Goal: Task Accomplishment & Management: Manage account settings

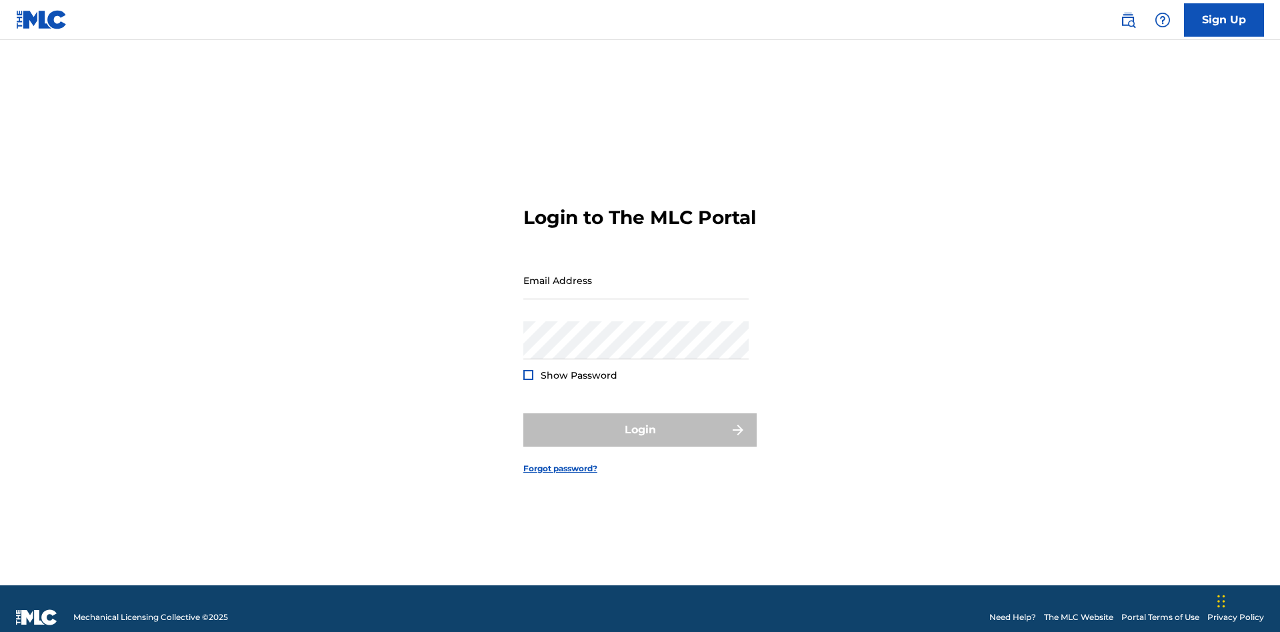
scroll to position [17, 0]
click at [636, 274] on input "Email Address" at bounding box center [635, 280] width 225 height 38
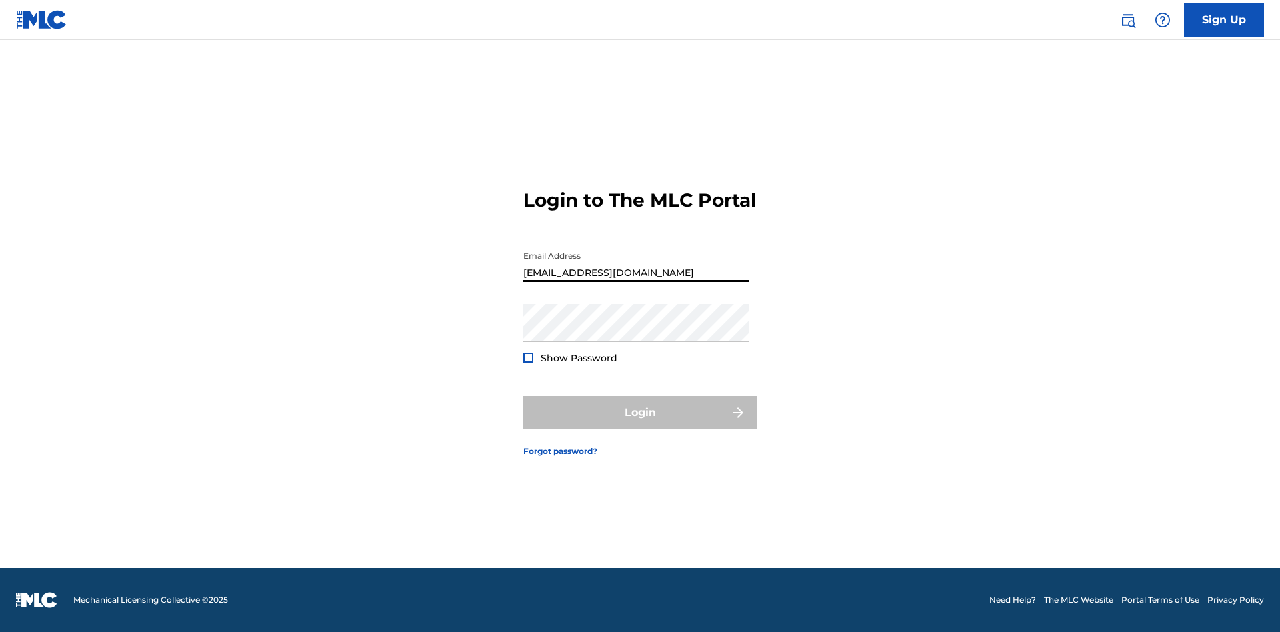
scroll to position [17, 0]
type input "[EMAIL_ADDRESS][DOMAIN_NAME]"
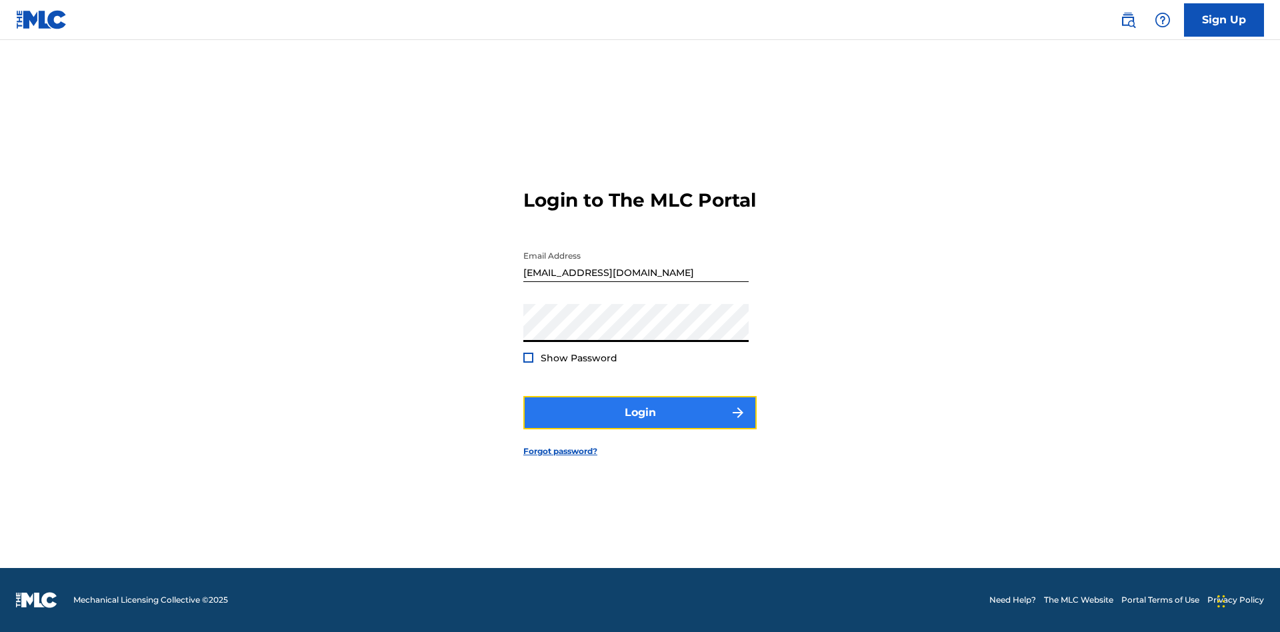
click at [640, 424] on button "Login" at bounding box center [639, 412] width 233 height 33
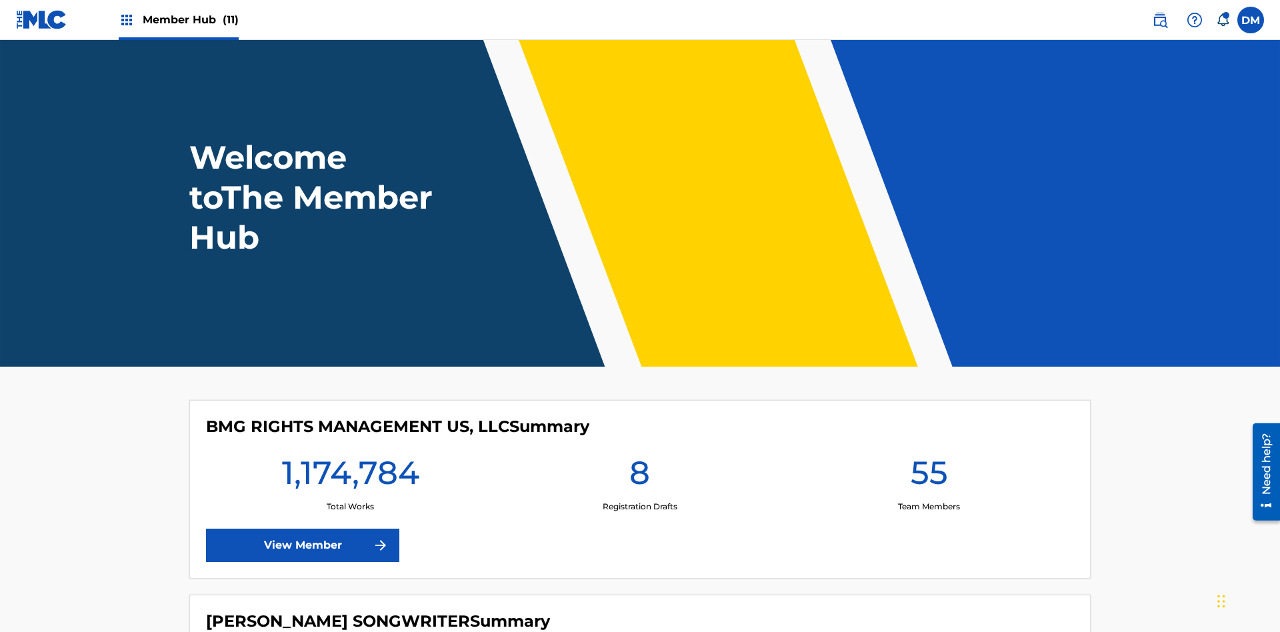
click at [190, 19] on span "Member Hub (11)" at bounding box center [191, 19] width 96 height 15
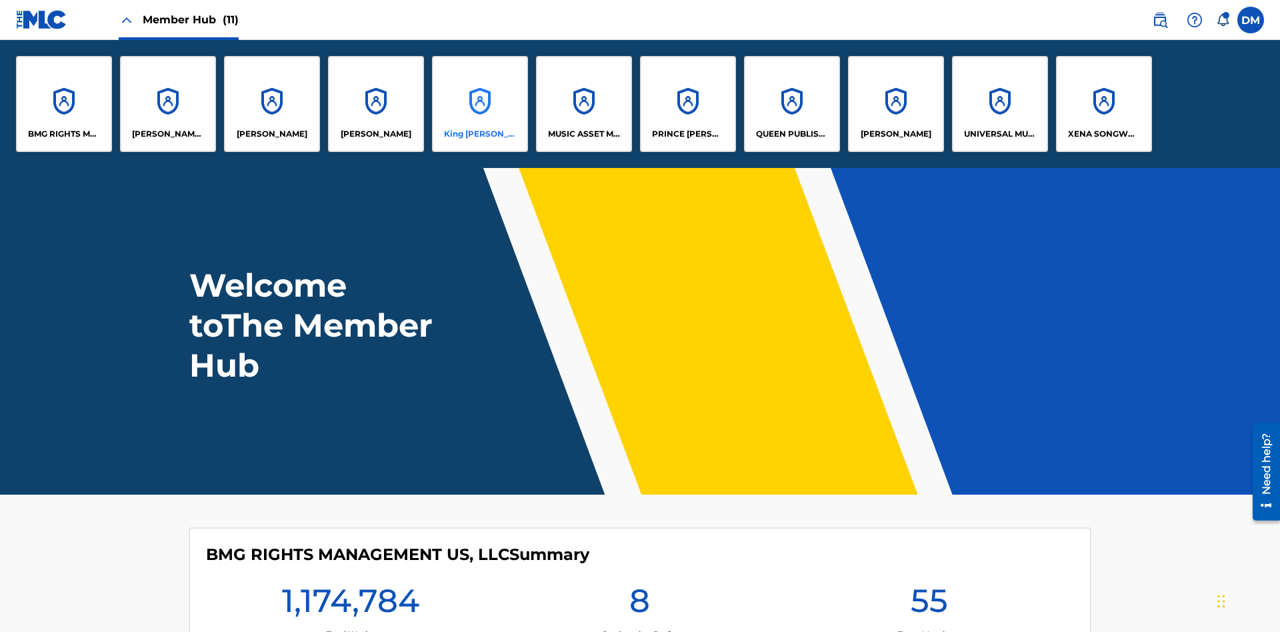
click at [479, 134] on p "King McTesterson" at bounding box center [480, 134] width 73 height 12
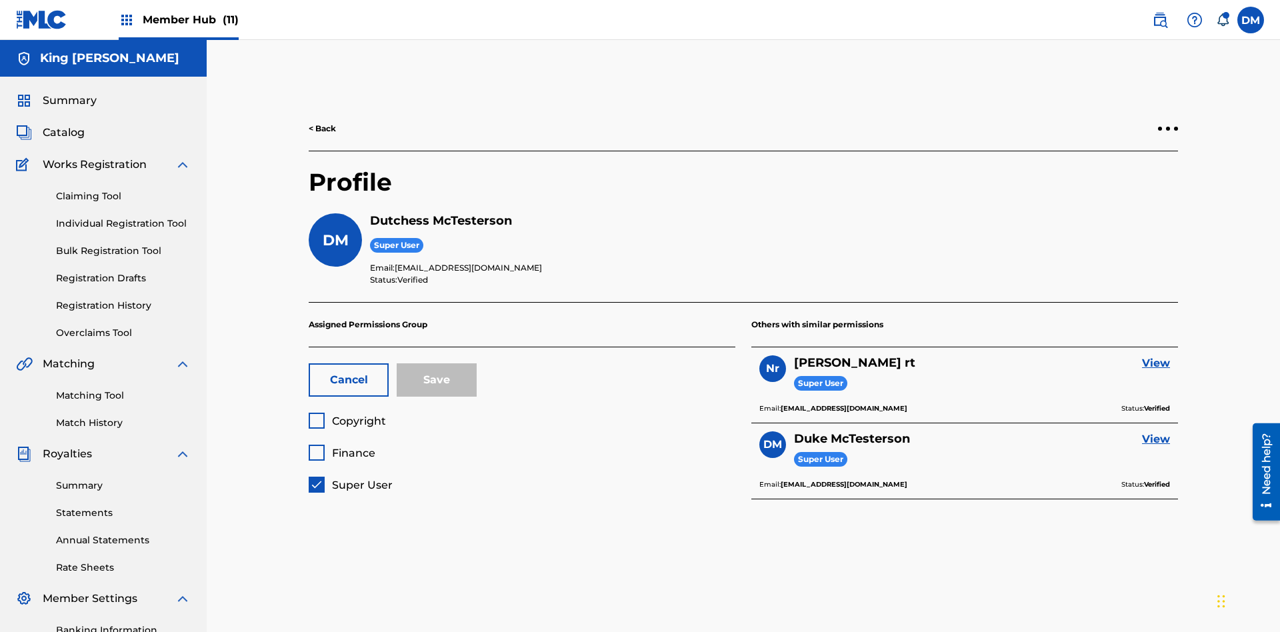
click at [349, 363] on button "Cancel" at bounding box center [349, 379] width 80 height 33
click at [347, 415] on span "Copyright" at bounding box center [359, 421] width 54 height 13
click at [341, 447] on span "Finance" at bounding box center [353, 453] width 43 height 13
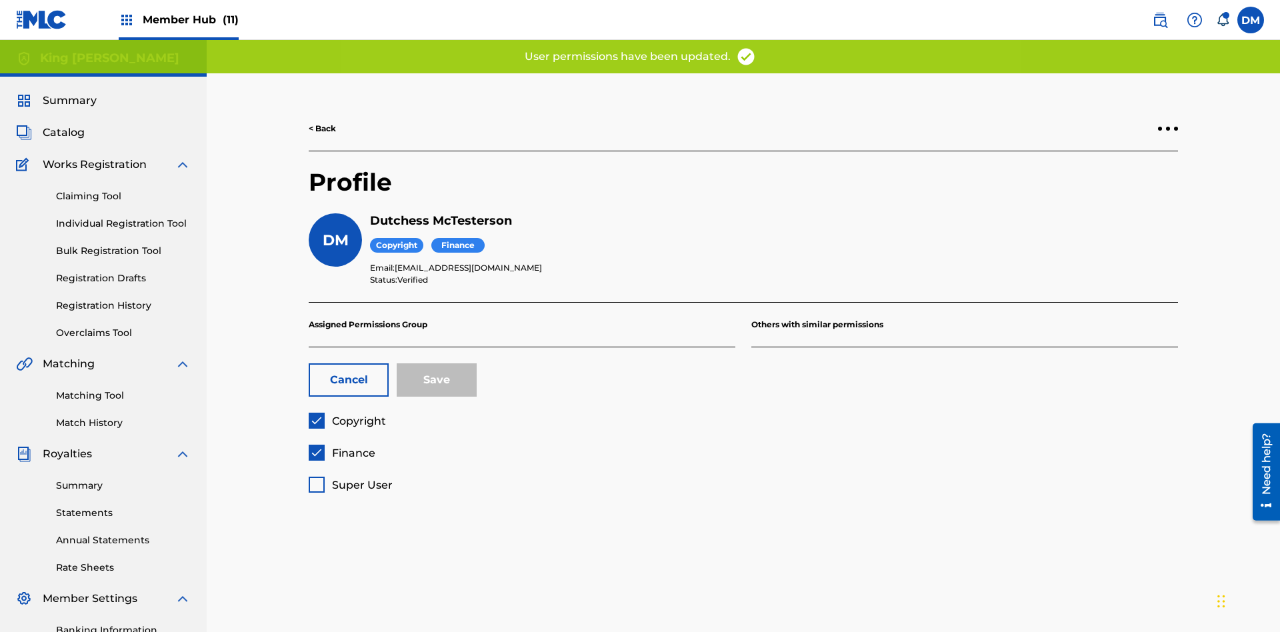
click at [341, 447] on span "Finance" at bounding box center [353, 453] width 43 height 13
click at [437, 363] on button "Save" at bounding box center [437, 379] width 80 height 33
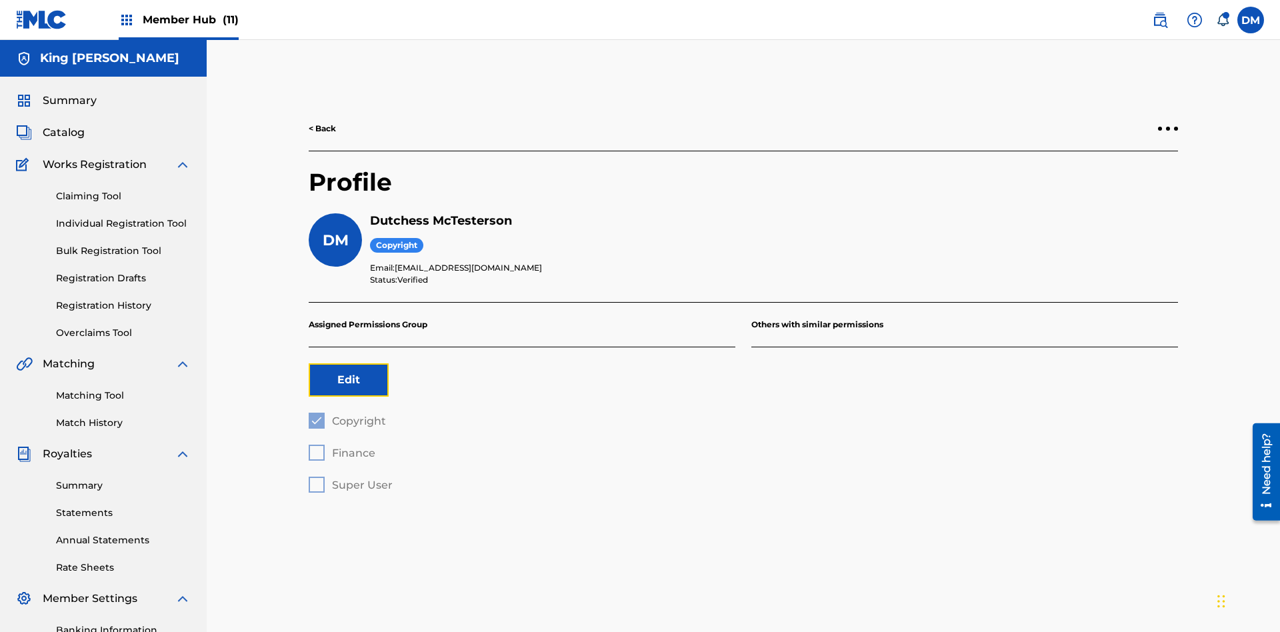
click at [349, 363] on button "Edit" at bounding box center [349, 379] width 80 height 33
click at [347, 415] on span "Copyright" at bounding box center [359, 421] width 54 height 13
click at [341, 447] on span "Finance" at bounding box center [353, 453] width 43 height 13
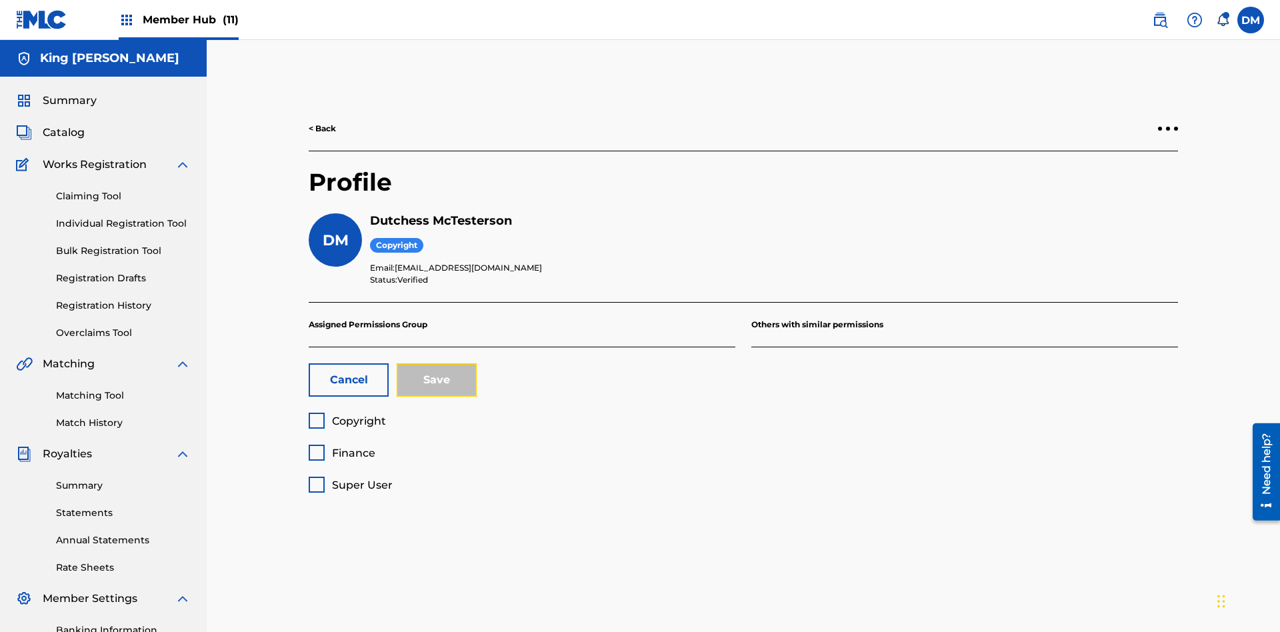
click at [437, 363] on button "Save" at bounding box center [437, 379] width 80 height 33
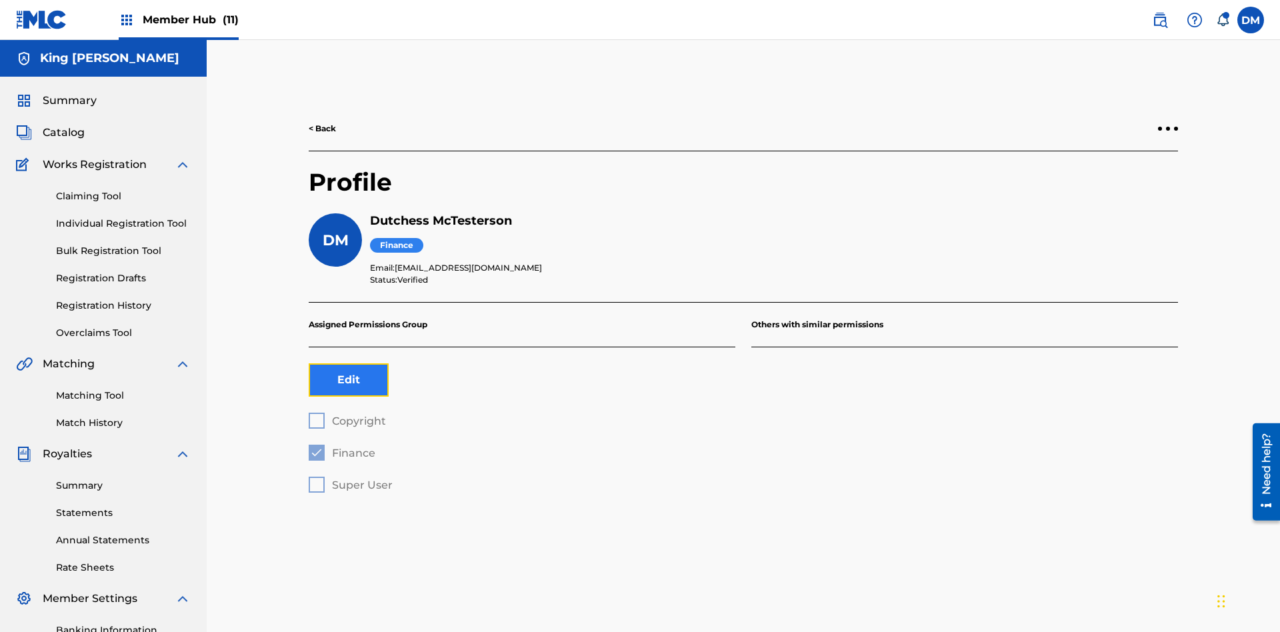
click at [349, 363] on button "Edit" at bounding box center [349, 379] width 80 height 33
click at [341, 447] on span "Finance" at bounding box center [353, 453] width 43 height 13
click at [350, 479] on span "Super User" at bounding box center [362, 485] width 61 height 13
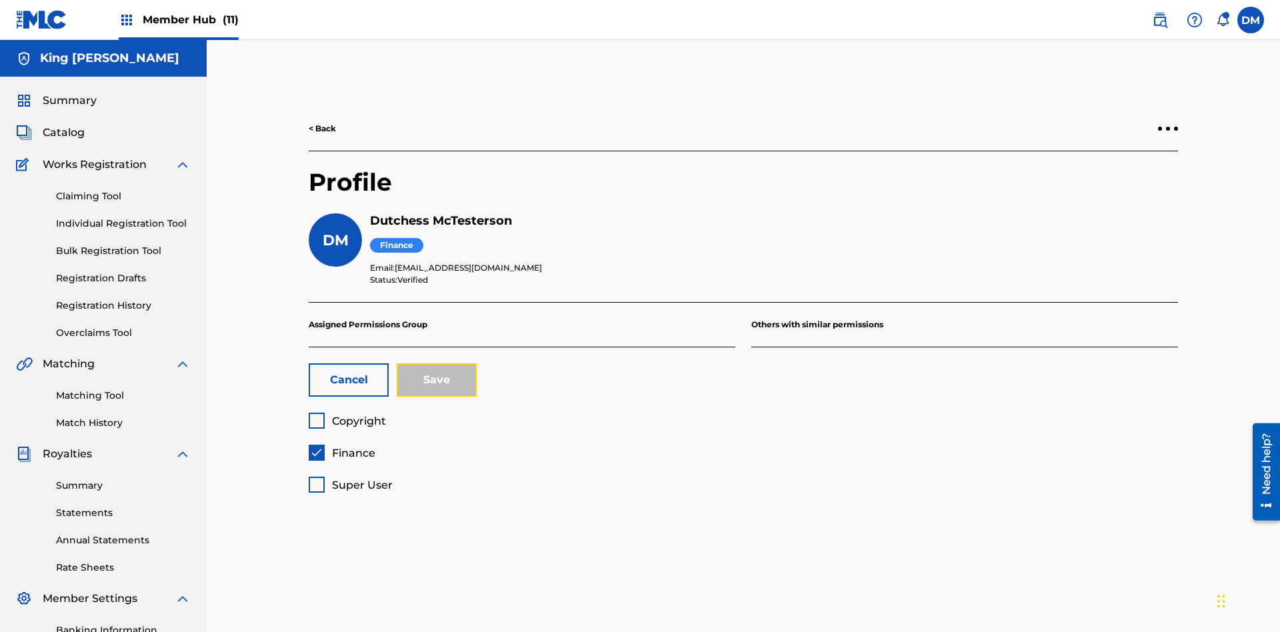
click at [437, 363] on button "Save" at bounding box center [437, 379] width 80 height 33
